Goal: Browse casually

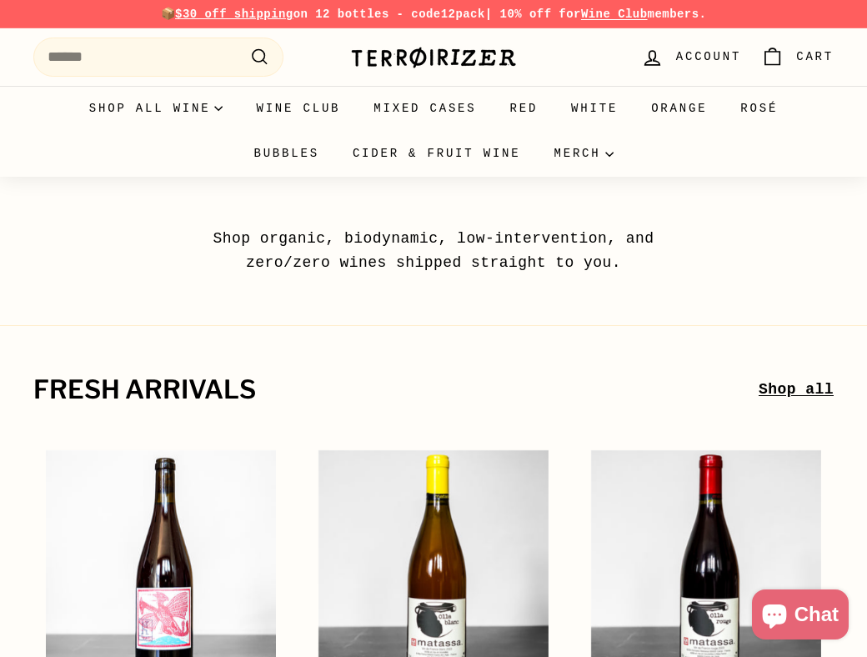
click at [432, 54] on img at bounding box center [433, 57] width 167 height 23
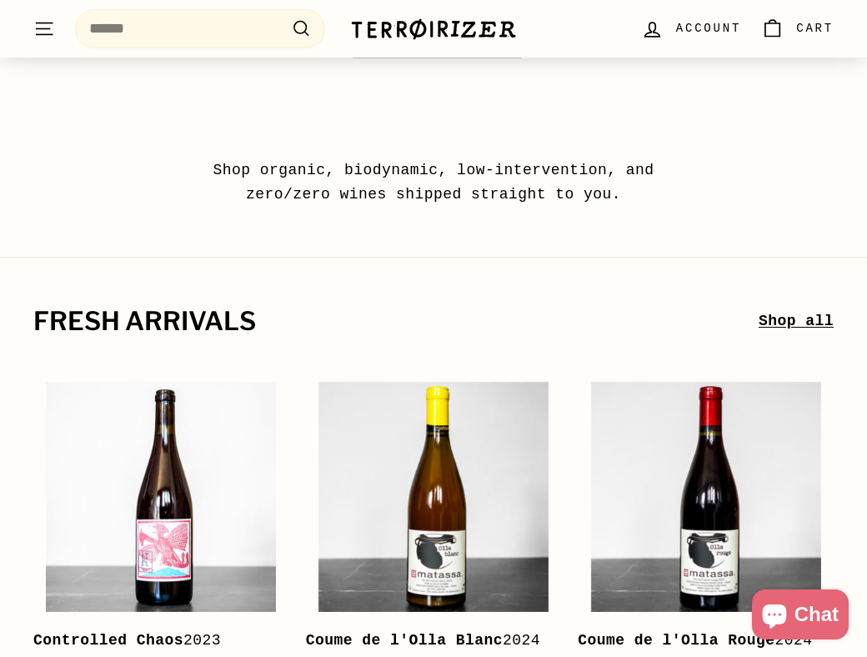
scroll to position [97, 0]
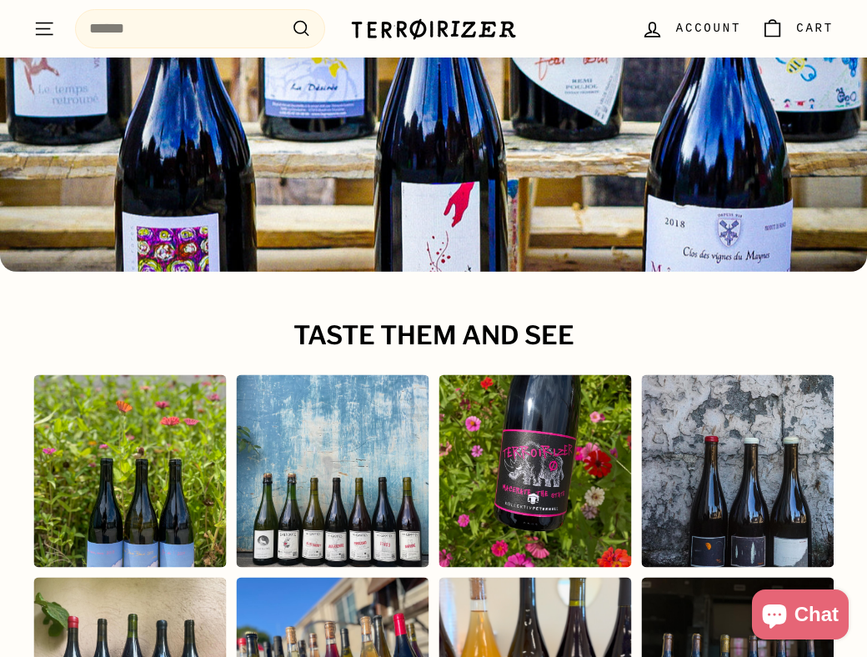
scroll to position [6523, 0]
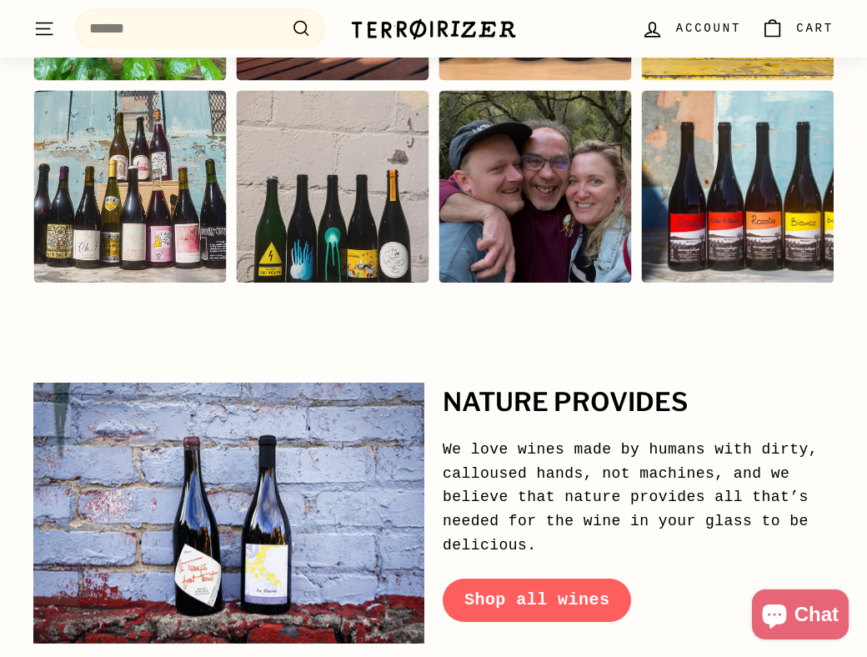
click at [538, 219] on div "Instagram post opens in a popup" at bounding box center [535, 186] width 193 height 193
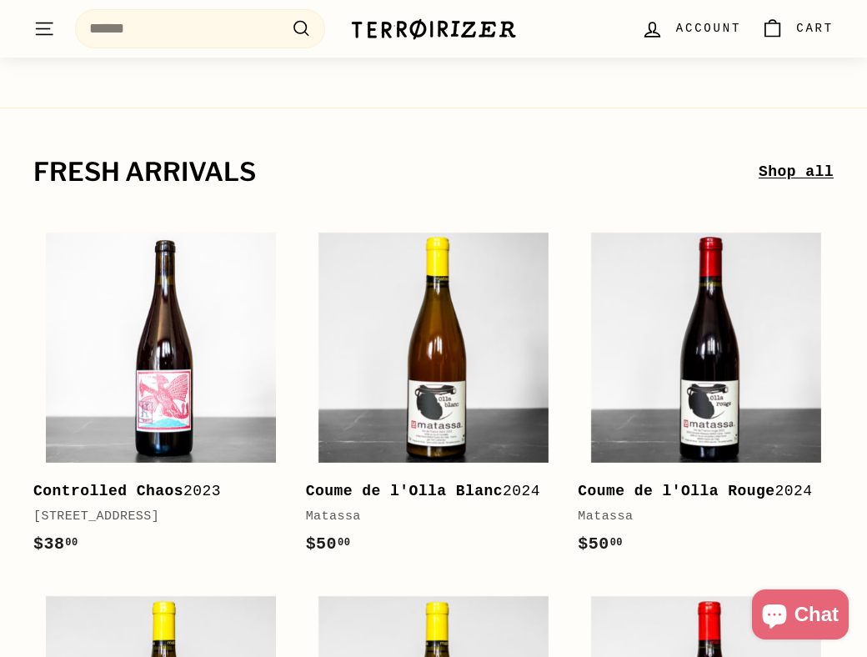
scroll to position [0, 0]
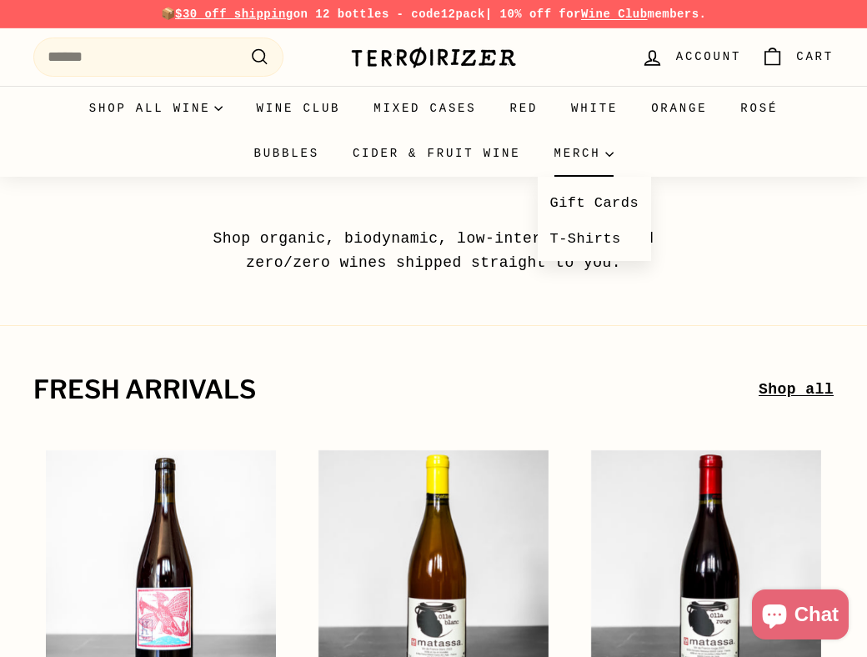
click at [580, 149] on summary "Merch" at bounding box center [584, 153] width 93 height 45
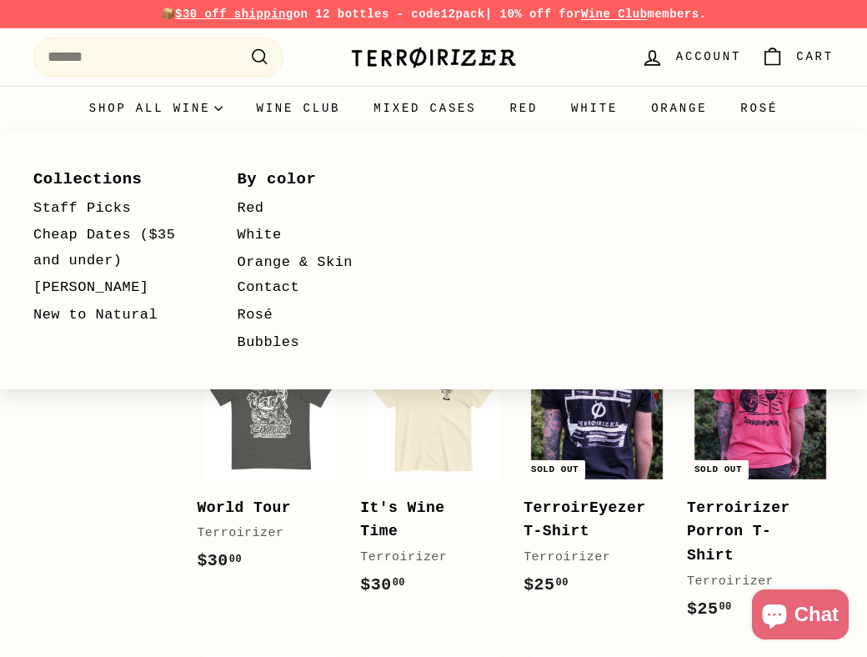
select select "******"
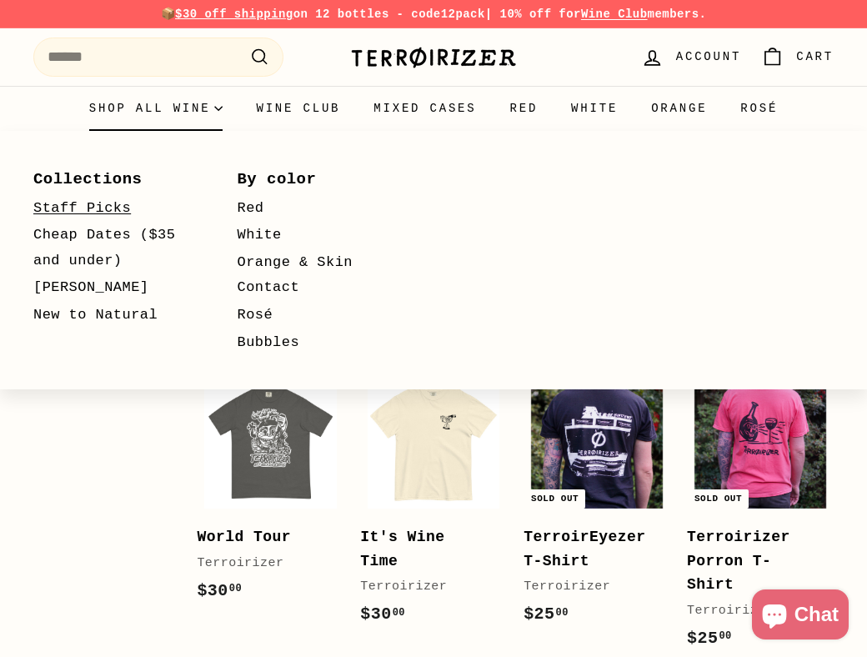
click at [112, 210] on link "Staff Picks" at bounding box center [111, 209] width 156 height 28
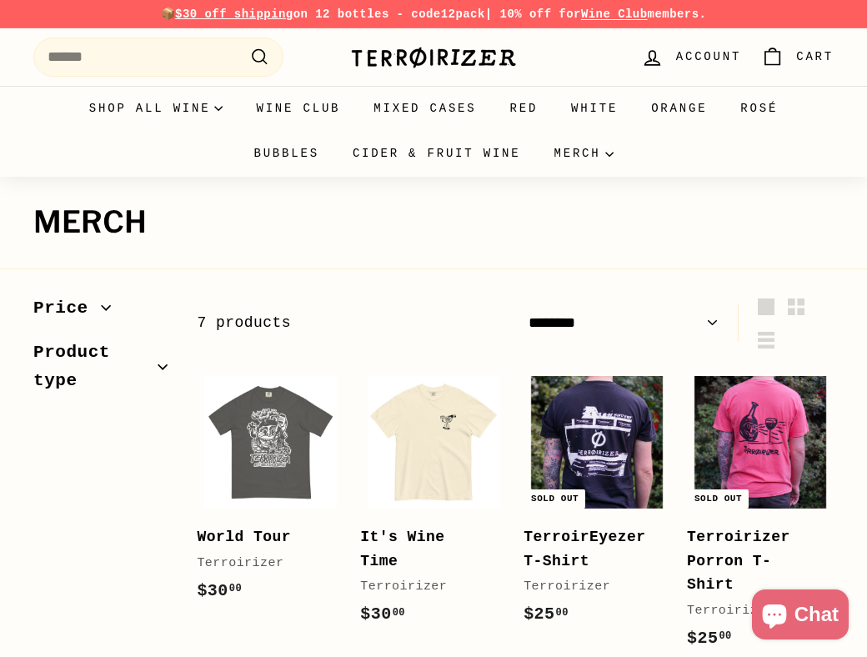
click at [469, 44] on div "Terroirizer" at bounding box center [433, 58] width 167 height 40
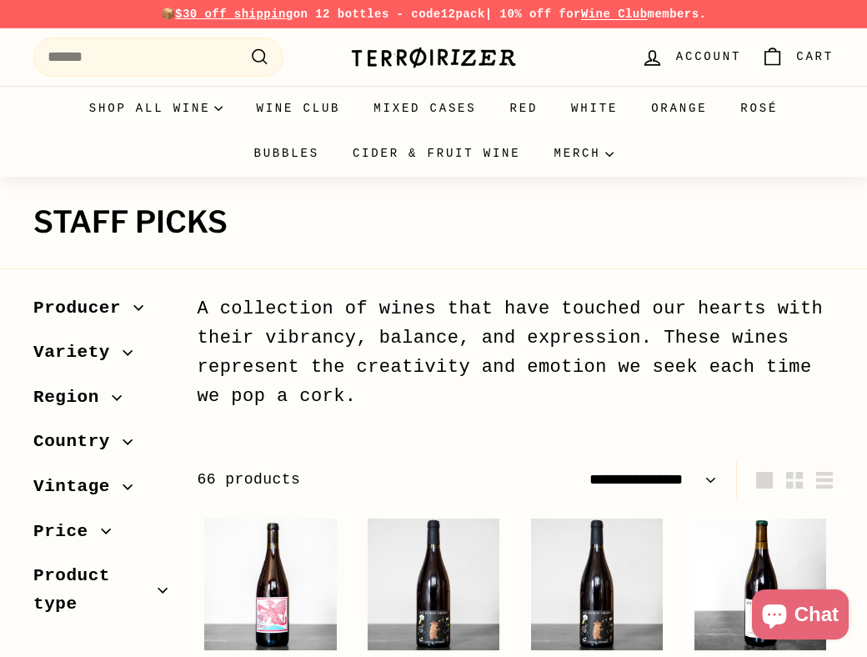
select select "**********"
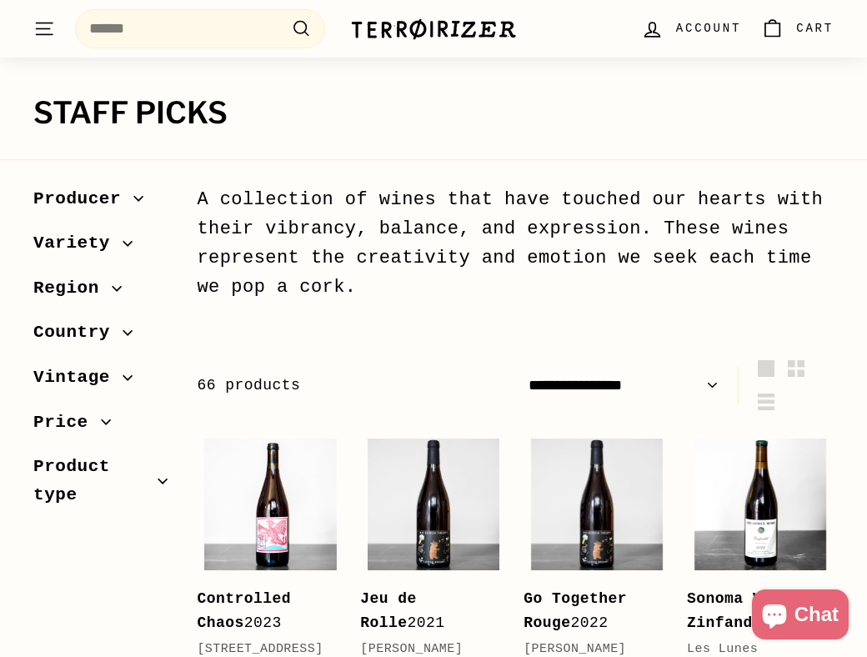
click at [387, 228] on div "A collection of wines that have touched our hearts with their vibrancy, balance…" at bounding box center [515, 244] width 637 height 118
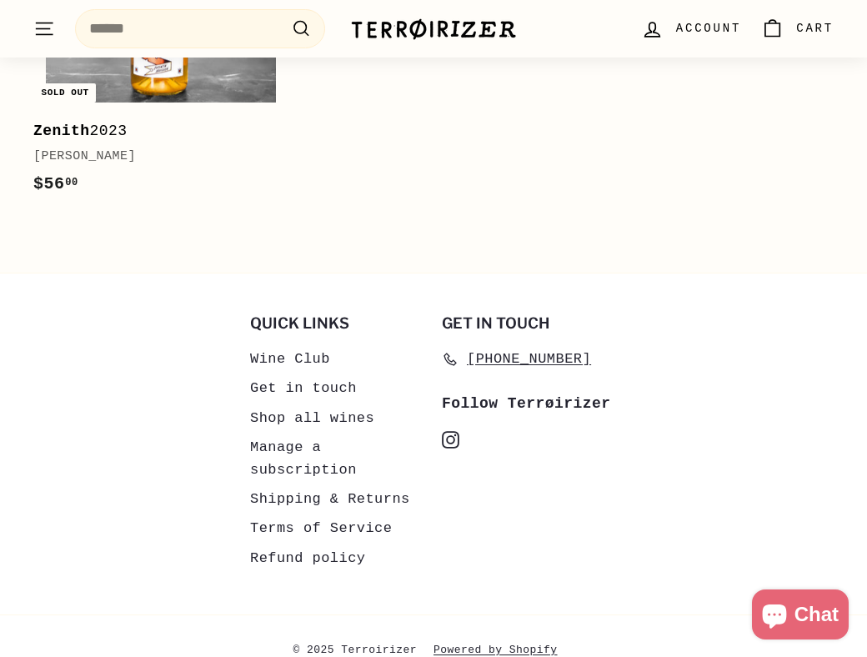
scroll to position [3979, 0]
